Goal: Task Accomplishment & Management: Use online tool/utility

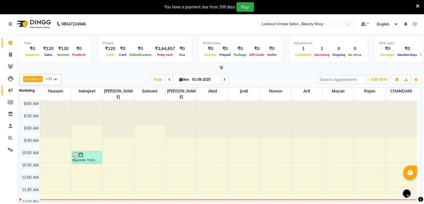
click at [11, 88] on icon at bounding box center [10, 90] width 4 height 4
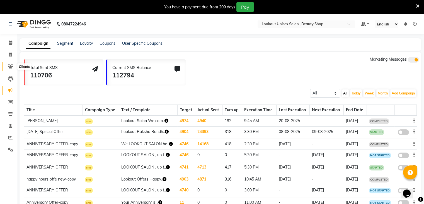
click at [13, 67] on span at bounding box center [11, 66] width 10 height 6
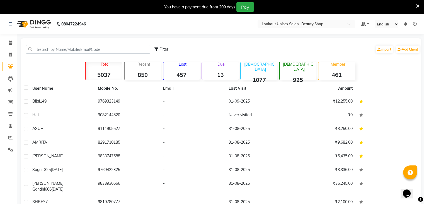
click at [181, 77] on strong "457" at bounding box center [181, 74] width 37 height 7
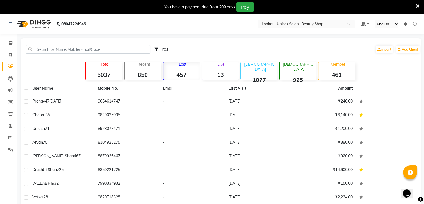
click at [158, 50] on icon at bounding box center [156, 49] width 4 height 4
select select "1000000"
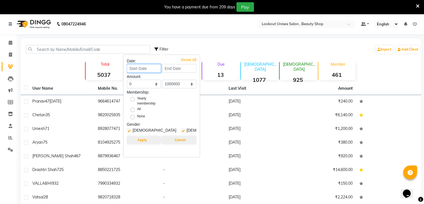
click at [141, 68] on input at bounding box center [144, 68] width 34 height 9
select select "9"
select select "2025"
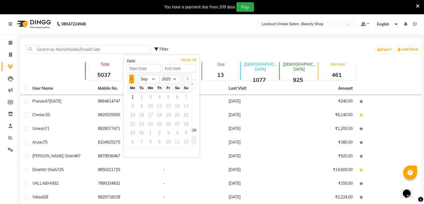
click at [131, 78] on span "Previous month" at bounding box center [131, 79] width 2 height 2
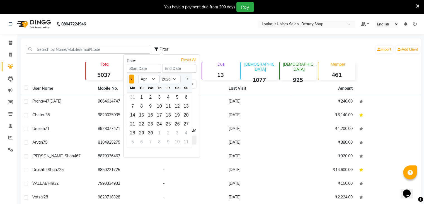
click at [131, 78] on span "Previous month" at bounding box center [131, 79] width 2 height 2
select select "2"
click at [177, 99] on div "1" at bounding box center [177, 97] width 9 height 9
type input "[DATE]"
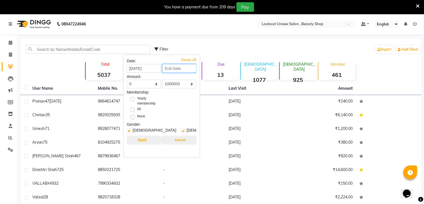
click at [177, 67] on input at bounding box center [179, 68] width 34 height 9
select select "2"
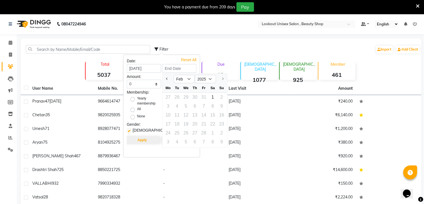
click at [224, 78] on div at bounding box center [221, 78] width 11 height 9
click at [223, 78] on div at bounding box center [221, 78] width 11 height 9
click at [214, 97] on div "1" at bounding box center [212, 97] width 9 height 9
type input "[DATE]"
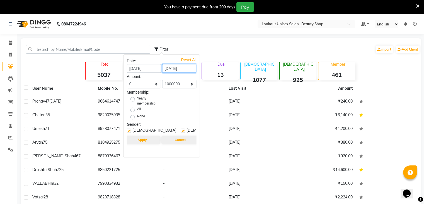
click at [186, 67] on input "[DATE]" at bounding box center [179, 68] width 34 height 9
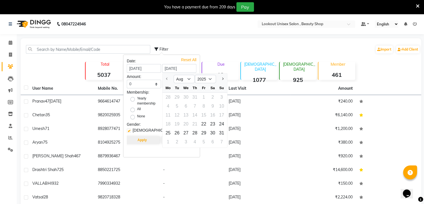
click at [167, 78] on div at bounding box center [168, 78] width 11 height 9
click at [168, 80] on div at bounding box center [168, 78] width 11 height 9
click at [188, 78] on select "Aug Sep" at bounding box center [184, 79] width 21 height 8
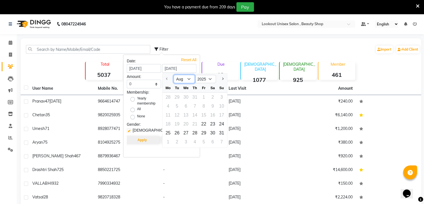
select select "9"
click at [174, 75] on select "Aug Sep" at bounding box center [184, 79] width 21 height 8
click at [168, 95] on div "1" at bounding box center [168, 97] width 9 height 9
type input "01-09-2025"
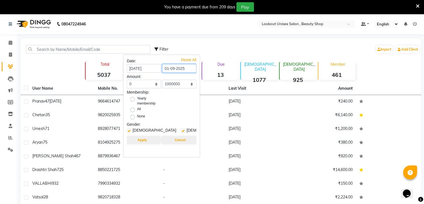
click at [172, 71] on input "01-09-2025" at bounding box center [179, 68] width 34 height 9
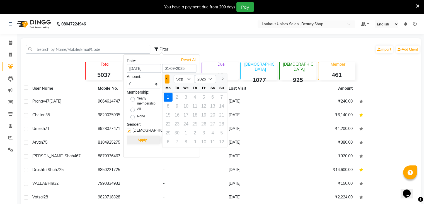
click at [168, 78] on span "Previous month" at bounding box center [167, 79] width 2 height 2
select select "8"
click at [168, 78] on div at bounding box center [168, 78] width 11 height 9
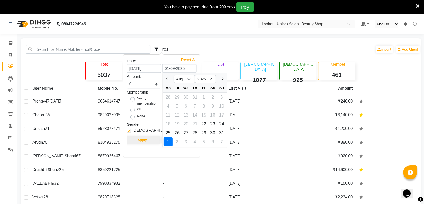
click at [168, 78] on div at bounding box center [168, 78] width 11 height 9
click at [244, 41] on div "Filter Import Add Client Total 5037 Recent 850 Lost 457 Due 13 [DEMOGRAPHIC_DAT…" at bounding box center [221, 142] width 401 height 209
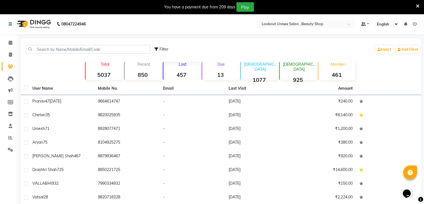
click at [157, 49] on icon at bounding box center [156, 49] width 4 height 4
select select "1000000"
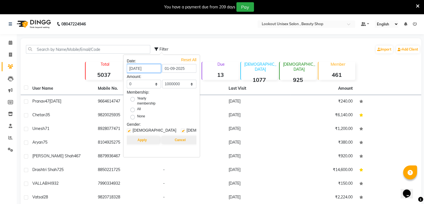
click at [134, 67] on input "[DATE]" at bounding box center [144, 68] width 34 height 9
select select "2"
select select "2025"
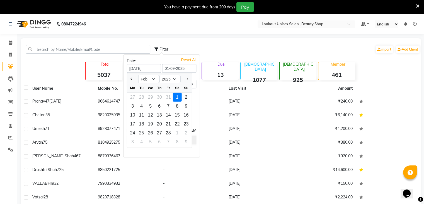
click at [178, 98] on div "1" at bounding box center [177, 97] width 9 height 9
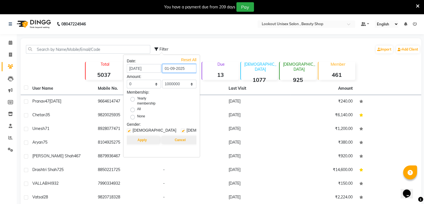
click at [168, 70] on input "01-09-2025" at bounding box center [179, 68] width 34 height 9
select select "2"
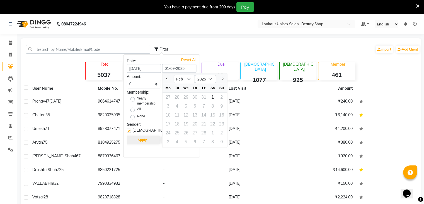
click at [221, 77] on div at bounding box center [221, 78] width 11 height 9
click at [214, 96] on div "1" at bounding box center [212, 97] width 9 height 9
type input "[DATE]"
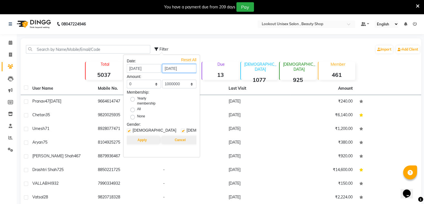
click at [187, 70] on input "[DATE]" at bounding box center [179, 68] width 34 height 9
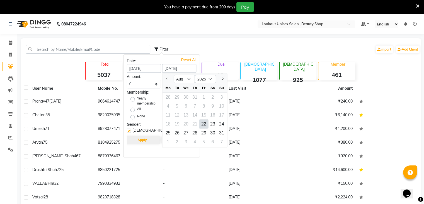
click at [195, 58] on div "Reset All" at bounding box center [188, 58] width 15 height 3
select select "5000"
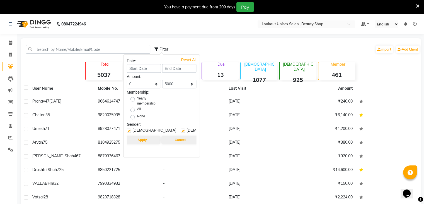
click at [251, 47] on div "Filter Import Add Client" at bounding box center [287, 49] width 266 height 18
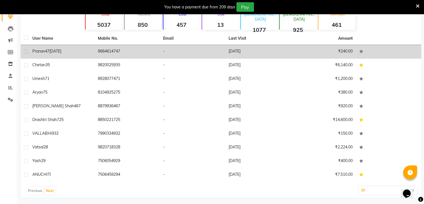
scroll to position [52, 0]
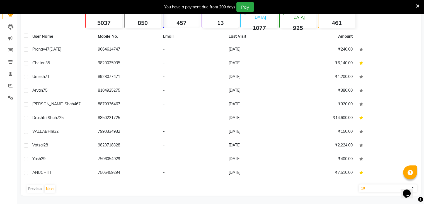
click at [369, 191] on select "10 50 100" at bounding box center [388, 188] width 59 height 8
select select "100"
click at [359, 184] on select "10 50 100" at bounding box center [388, 188] width 59 height 8
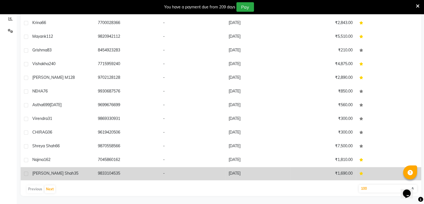
scroll to position [1163, 0]
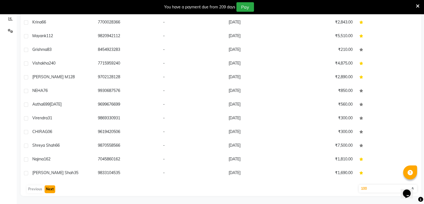
click at [50, 189] on button "Next" at bounding box center [50, 189] width 11 height 8
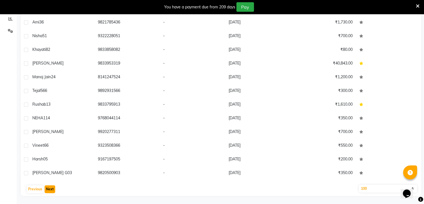
click at [53, 189] on button "Next" at bounding box center [50, 189] width 11 height 8
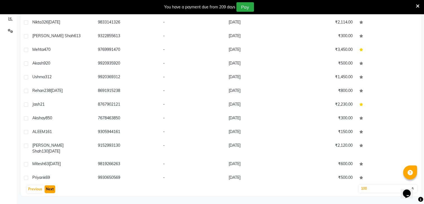
click at [53, 189] on button "Next" at bounding box center [50, 189] width 11 height 8
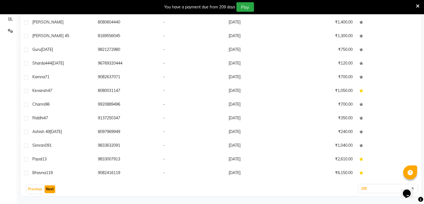
click at [53, 189] on button "Next" at bounding box center [50, 189] width 11 height 8
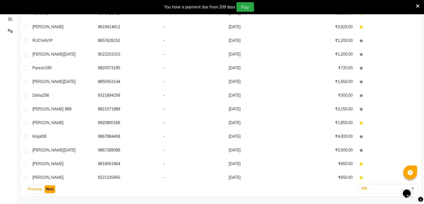
click at [53, 189] on button "Next" at bounding box center [50, 189] width 11 height 8
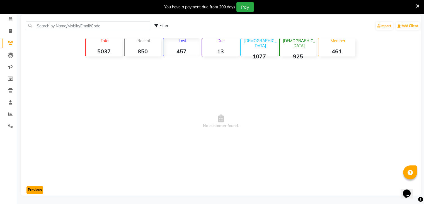
click at [32, 190] on button "Previous" at bounding box center [34, 190] width 17 height 8
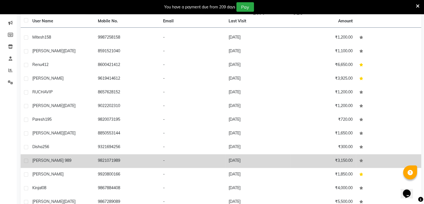
scroll to position [118, 0]
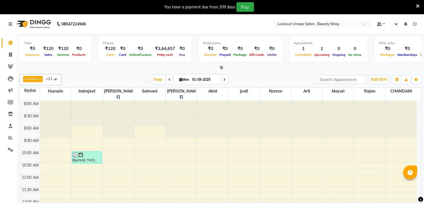
select select "en"
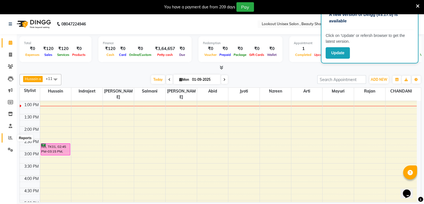
click at [11, 136] on icon at bounding box center [10, 137] width 4 height 4
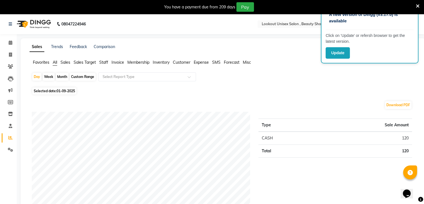
click at [61, 92] on span "01-09-2025" at bounding box center [66, 91] width 18 height 4
select select "9"
select select "2025"
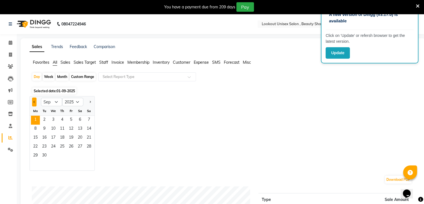
click at [33, 103] on button "Previous month" at bounding box center [34, 101] width 4 height 9
select select "8"
click at [90, 154] on span "31" at bounding box center [88, 155] width 9 height 9
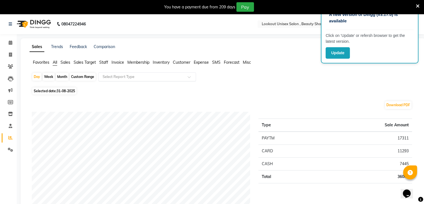
click at [194, 76] on span at bounding box center [191, 79] width 7 height 6
click at [105, 62] on span "Staff" at bounding box center [103, 62] width 9 height 5
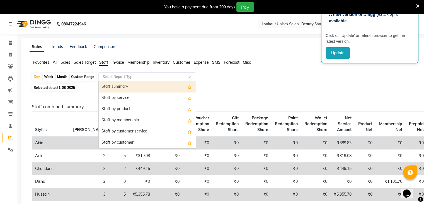
click at [192, 75] on div at bounding box center [147, 77] width 97 height 6
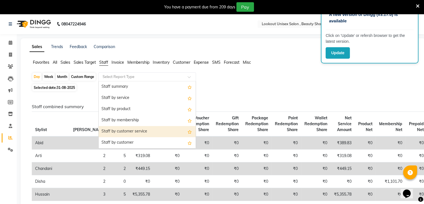
click at [126, 132] on div "Staff by customer service" at bounding box center [147, 131] width 97 height 11
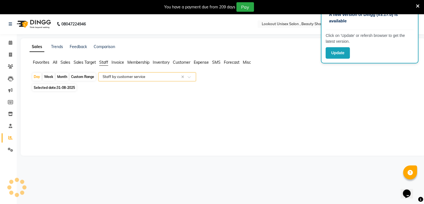
select select "full_report"
select select "pdf"
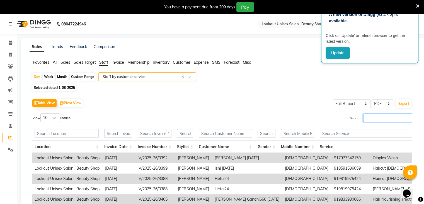
click at [378, 117] on input "Search:" at bounding box center [387, 117] width 49 height 9
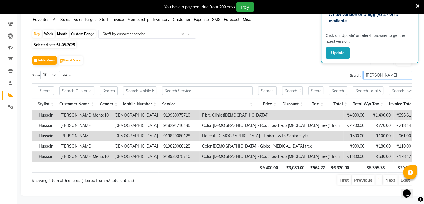
scroll to position [0, 83]
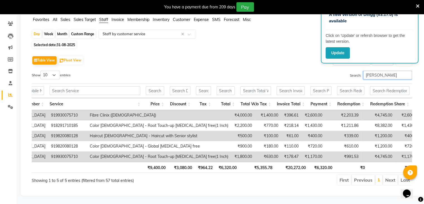
type input "huss"
click at [54, 71] on select "10 25 50 100" at bounding box center [50, 75] width 20 height 9
select select "100"
click at [41, 71] on select "10 25 50 100" at bounding box center [50, 75] width 20 height 9
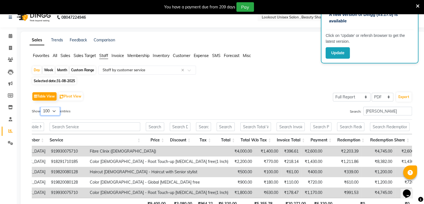
scroll to position [0, 0]
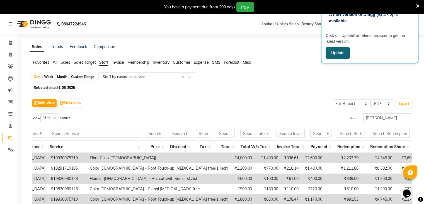
click at [335, 52] on button "Update" at bounding box center [338, 52] width 24 height 11
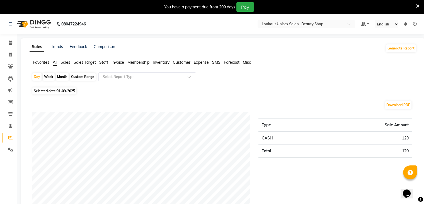
click at [60, 91] on span "01-09-2025" at bounding box center [66, 91] width 18 height 4
select select "9"
select select "2025"
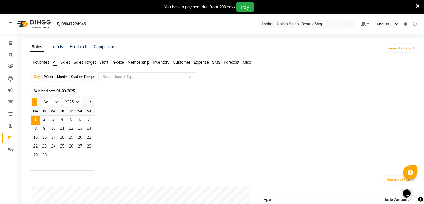
click at [33, 101] on button "Previous month" at bounding box center [34, 101] width 4 height 9
select select "8"
click at [106, 62] on span "Staff" at bounding box center [103, 62] width 9 height 5
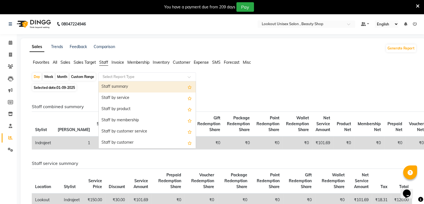
click at [189, 76] on span at bounding box center [191, 79] width 7 height 6
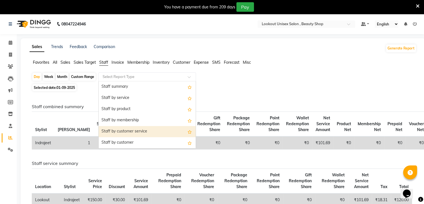
click at [132, 130] on div "Staff by customer service" at bounding box center [147, 131] width 97 height 11
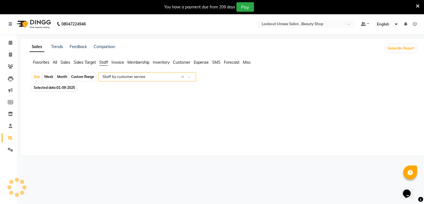
select select "full_report"
select select "pdf"
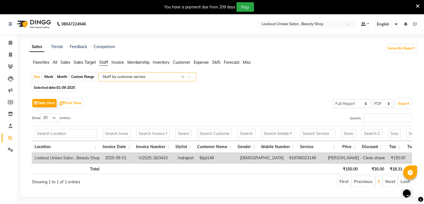
click at [56, 86] on span "Selected date: 01-09-2025" at bounding box center [54, 87] width 44 height 7
select select "9"
select select "2025"
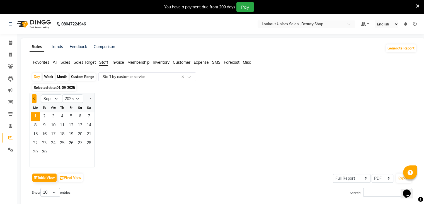
click at [33, 97] on button "Previous month" at bounding box center [34, 98] width 4 height 9
select select "8"
click at [89, 152] on span "31" at bounding box center [88, 152] width 9 height 9
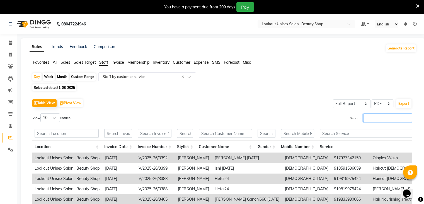
drag, startPoint x: 366, startPoint y: 117, endPoint x: 371, endPoint y: 115, distance: 4.9
click at [368, 115] on input "Search:" at bounding box center [387, 117] width 49 height 9
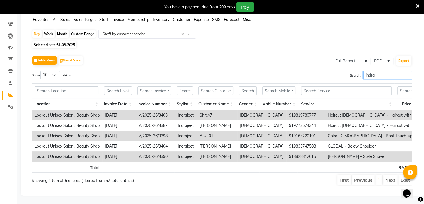
scroll to position [51, 0]
type input "indrajeet"
click at [55, 71] on select "10 25 50 100" at bounding box center [50, 75] width 20 height 9
select select "100"
click at [41, 71] on select "10 25 50 100" at bounding box center [50, 75] width 20 height 9
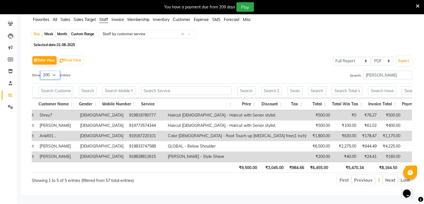
scroll to position [0, 0]
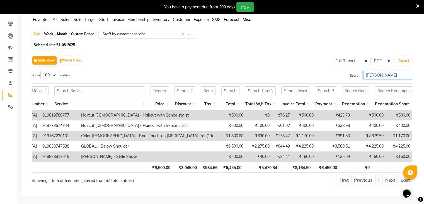
click at [384, 71] on input "indrajeet" at bounding box center [387, 75] width 49 height 9
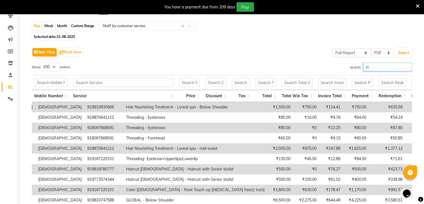
type input "i"
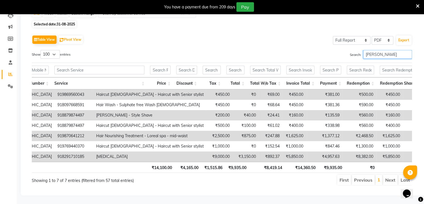
scroll to position [71, 0]
type input "nabil"
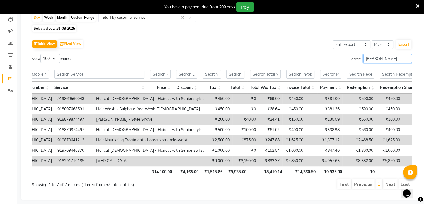
scroll to position [43, 0]
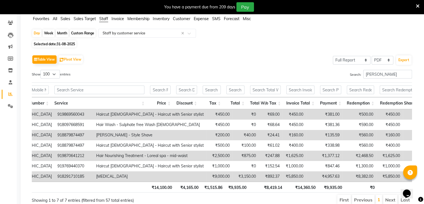
drag, startPoint x: 59, startPoint y: 32, endPoint x: 63, endPoint y: 37, distance: 5.7
click at [60, 32] on div "Month" at bounding box center [62, 33] width 13 height 8
select select "8"
select select "2025"
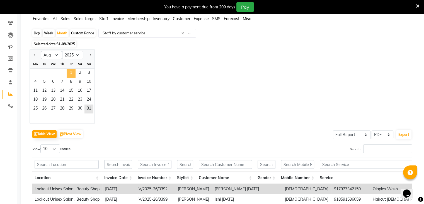
click at [72, 71] on span "1" at bounding box center [71, 73] width 9 height 9
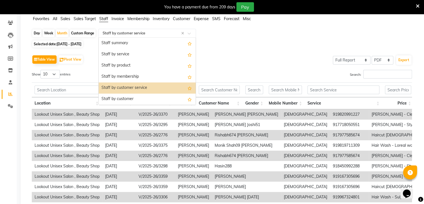
click at [190, 32] on div at bounding box center [147, 33] width 97 height 6
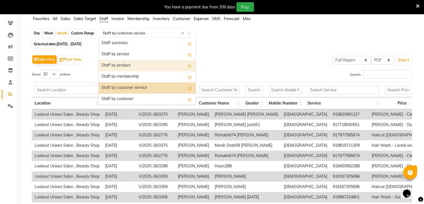
click at [128, 64] on div "Staff by product" at bounding box center [147, 65] width 97 height 11
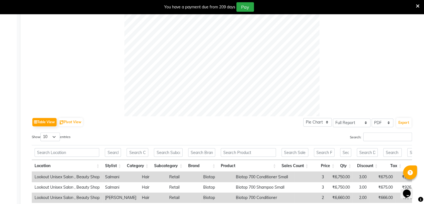
scroll to position [183, 0]
click at [383, 136] on input "Search:" at bounding box center [387, 136] width 49 height 9
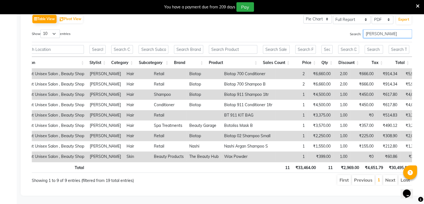
scroll to position [294, 0]
type input "n"
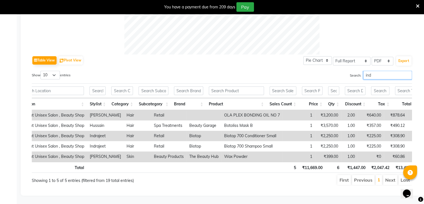
scroll to position [0, 0]
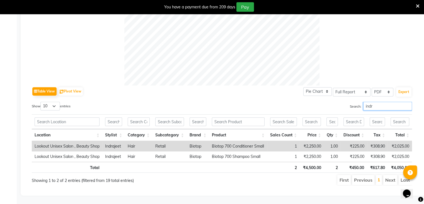
click at [379, 101] on input "indr" at bounding box center [387, 105] width 49 height 9
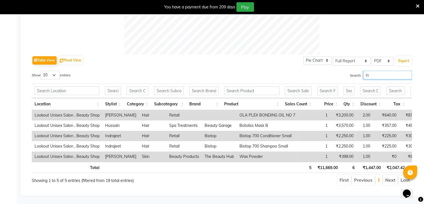
type input "i"
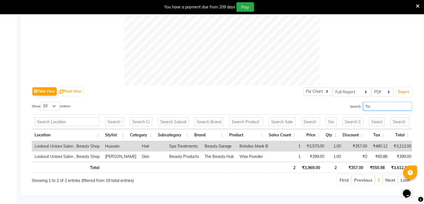
scroll to position [294, 0]
type input "h"
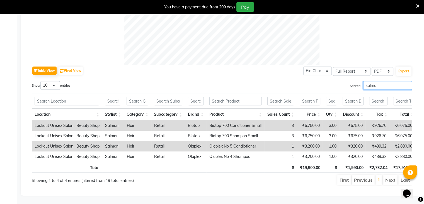
scroll to position [0, 4]
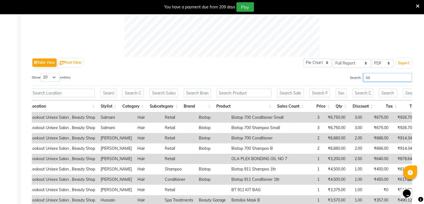
type input "s"
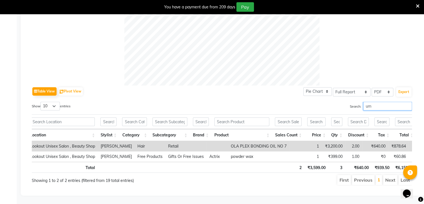
scroll to position [222, 0]
type input "umar"
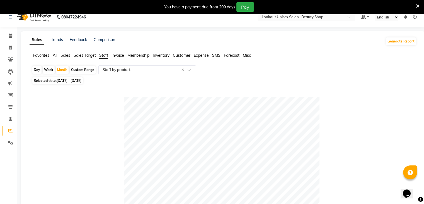
scroll to position [0, 0]
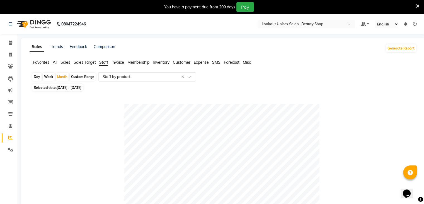
click at [190, 77] on span at bounding box center [191, 79] width 7 height 6
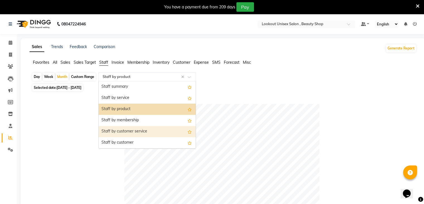
click at [139, 133] on div "Staff by customer service" at bounding box center [147, 131] width 97 height 11
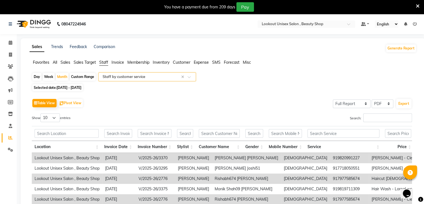
click at [36, 77] on div "Day" at bounding box center [36, 77] width 9 height 8
select select "8"
select select "2025"
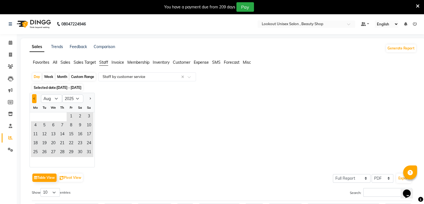
click at [33, 99] on button "Previous month" at bounding box center [34, 98] width 4 height 9
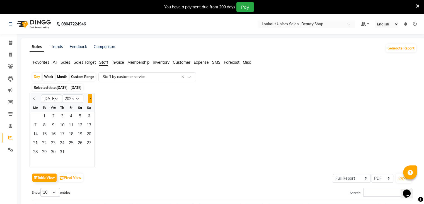
click at [89, 97] on button "Next month" at bounding box center [90, 98] width 4 height 9
select select "8"
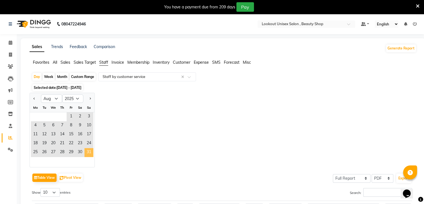
click at [90, 151] on span "31" at bounding box center [88, 152] width 9 height 9
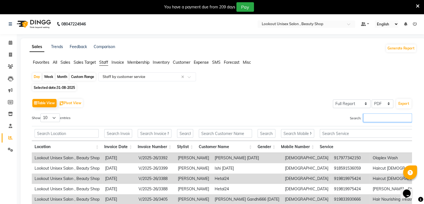
click at [372, 115] on input "Search:" at bounding box center [387, 117] width 49 height 9
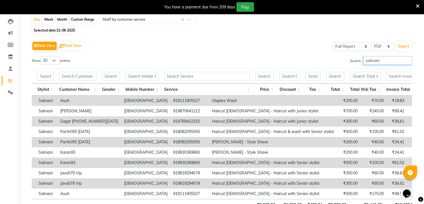
scroll to position [47, 0]
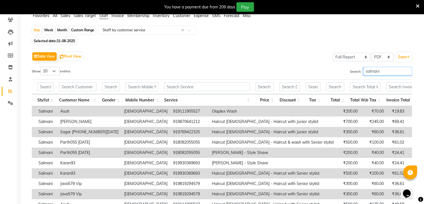
type input "salmani"
click at [56, 70] on select "10 25 50 100" at bounding box center [50, 71] width 20 height 9
select select "100"
click at [41, 67] on select "10 25 50 100" at bounding box center [50, 71] width 20 height 9
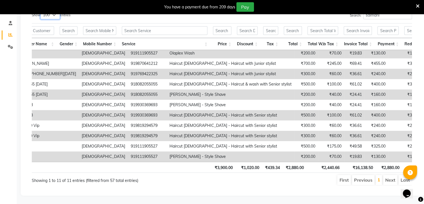
scroll to position [0, 198]
